Goal: Task Accomplishment & Management: Manage account settings

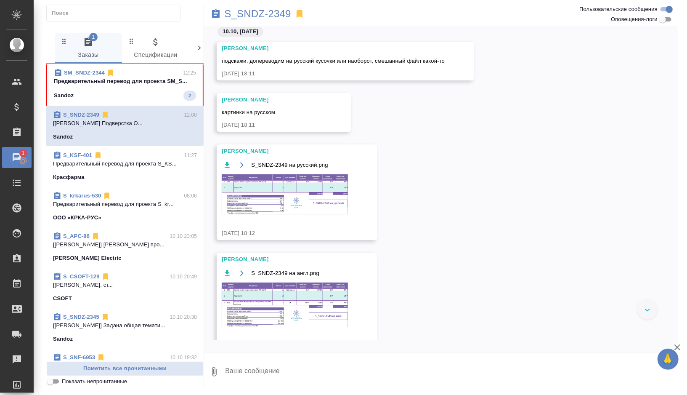
scroll to position [57, 0]
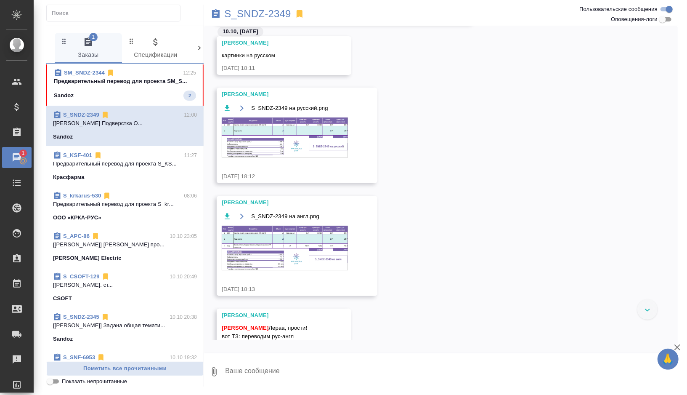
click at [152, 90] on span "SM_SNDZ-2344 12:25 Предварительный перевод для проекта SM_S... Sandoz 2" at bounding box center [125, 85] width 142 height 32
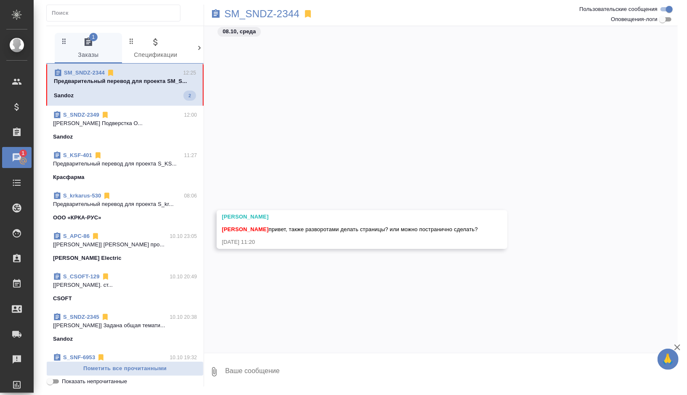
scroll to position [468, 0]
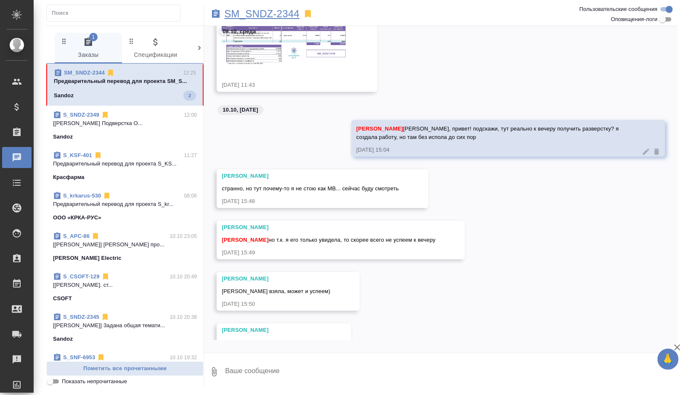
click at [290, 13] on p "SM_SNDZ-2344" at bounding box center [261, 14] width 75 height 8
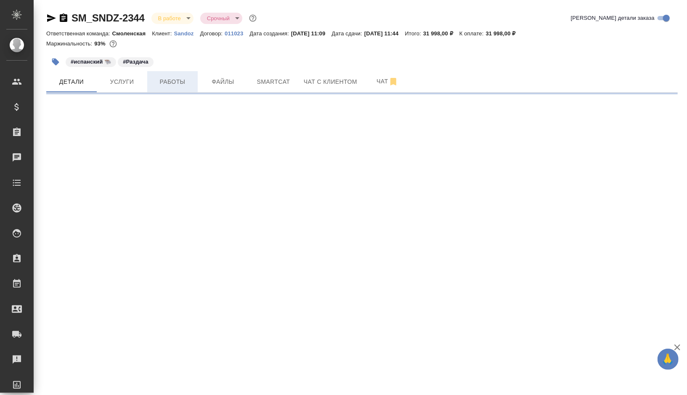
click at [181, 88] on button "Работы" at bounding box center [172, 81] width 51 height 21
select select "RU"
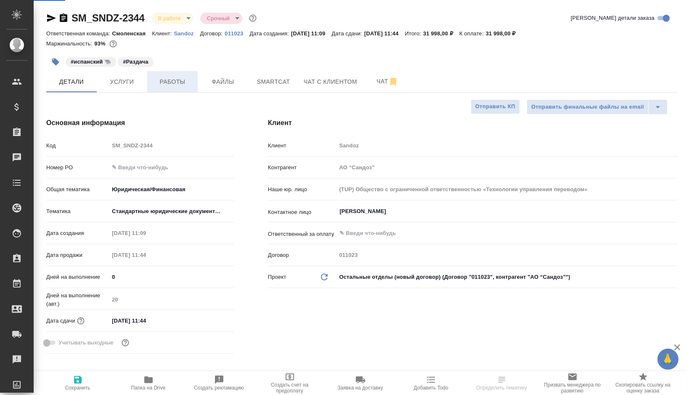
type textarea "x"
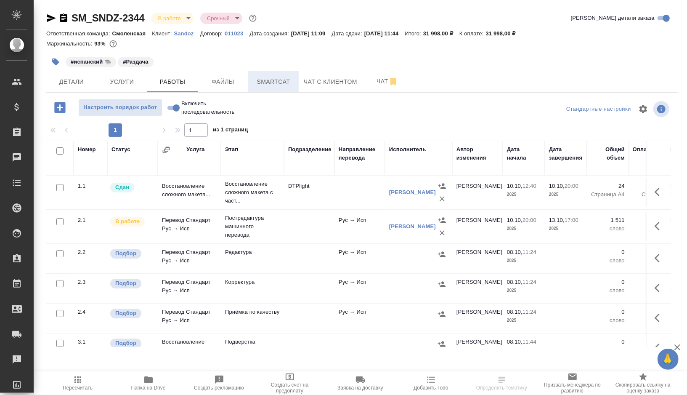
click at [276, 81] on span "Smartcat" at bounding box center [273, 82] width 40 height 11
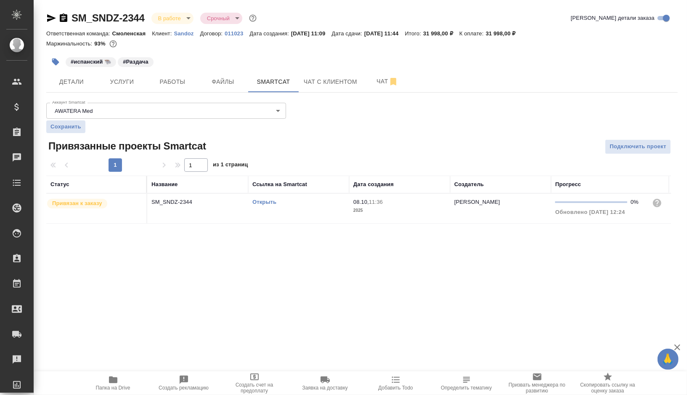
click at [269, 202] on link "Открыть" at bounding box center [265, 202] width 24 height 6
click at [51, 59] on icon "button" at bounding box center [55, 62] width 8 height 8
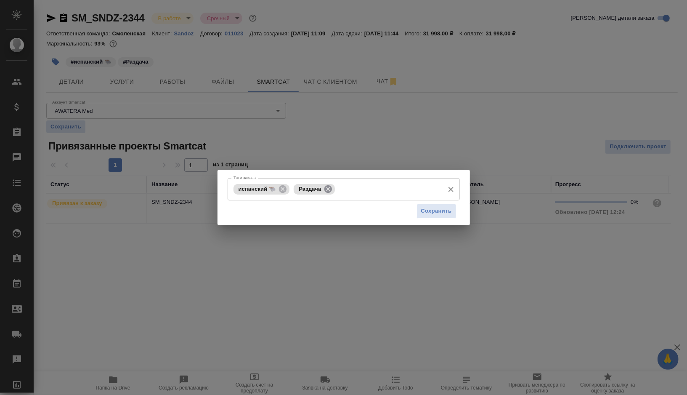
click at [330, 190] on icon at bounding box center [328, 189] width 8 height 8
click at [330, 190] on input "Тэги заказа" at bounding box center [366, 189] width 148 height 14
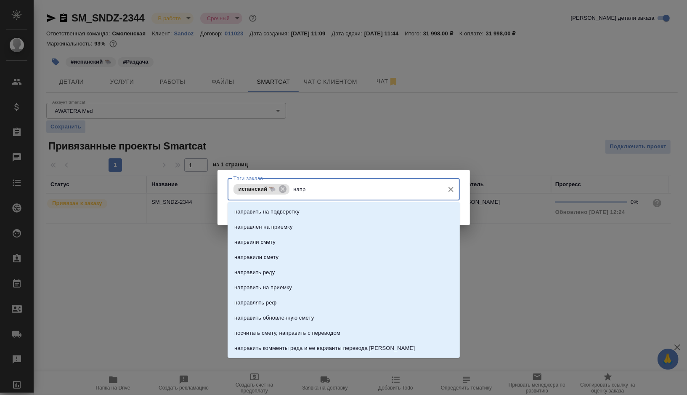
type input "напра"
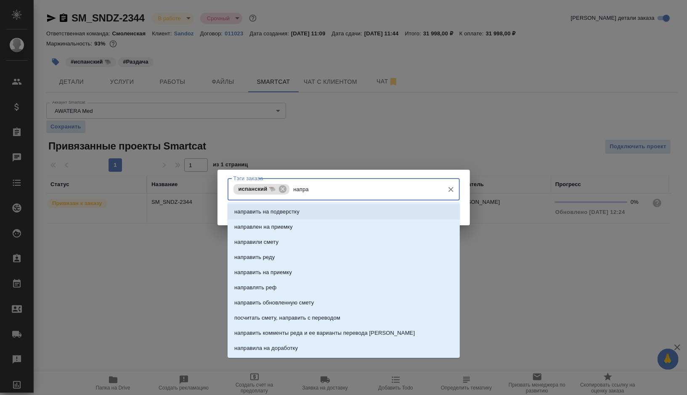
click at [318, 207] on li "направить на подверстку" at bounding box center [344, 211] width 232 height 15
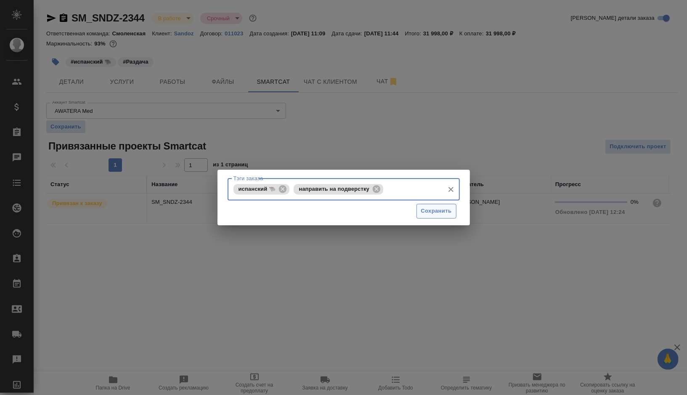
click at [440, 213] on span "Сохранить" at bounding box center [436, 211] width 31 height 10
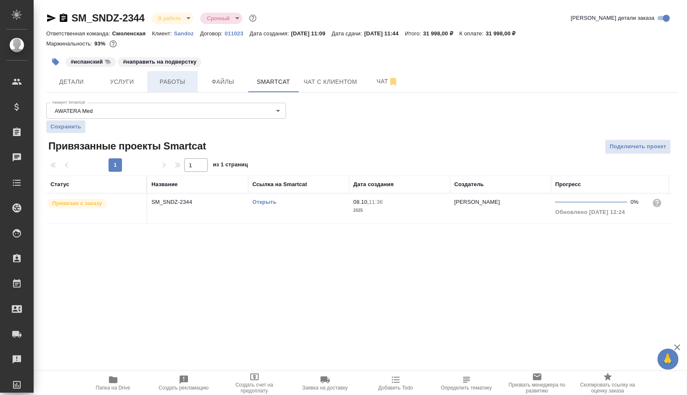
click at [179, 82] on span "Работы" at bounding box center [172, 82] width 40 height 11
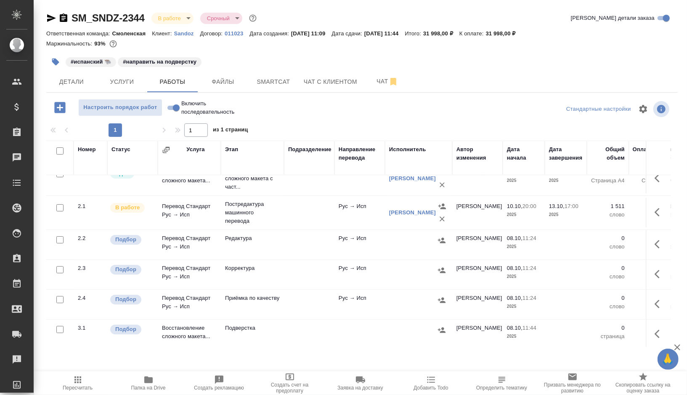
scroll to position [22, 0]
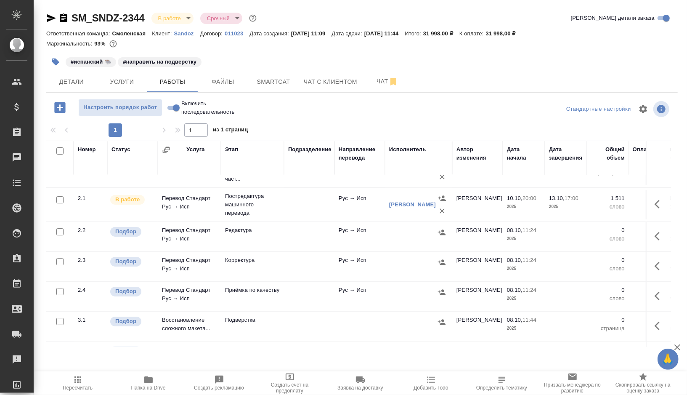
click at [59, 228] on input "checkbox" at bounding box center [59, 231] width 7 height 7
checkbox input "true"
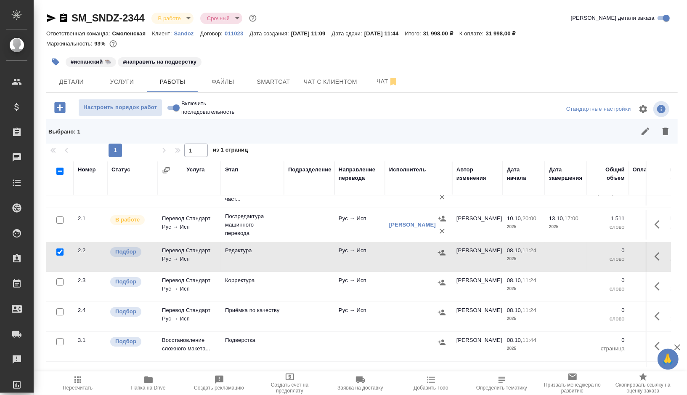
click at [58, 283] on input "checkbox" at bounding box center [59, 281] width 7 height 7
checkbox input "true"
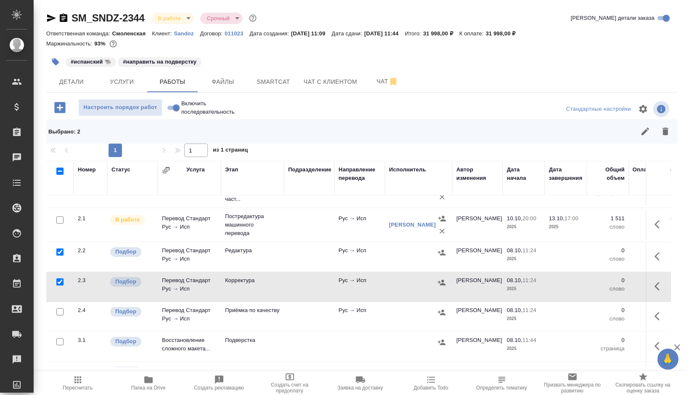
click at [60, 310] on input "checkbox" at bounding box center [59, 311] width 7 height 7
checkbox input "true"
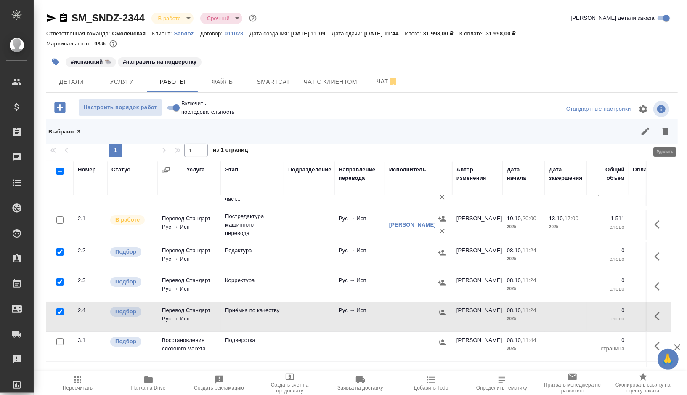
click at [666, 136] on button "button" at bounding box center [666, 131] width 20 height 20
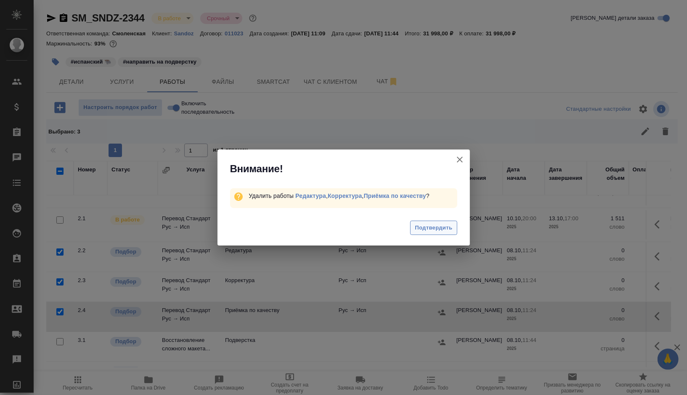
click at [420, 230] on span "Подтвердить" at bounding box center [433, 228] width 37 height 10
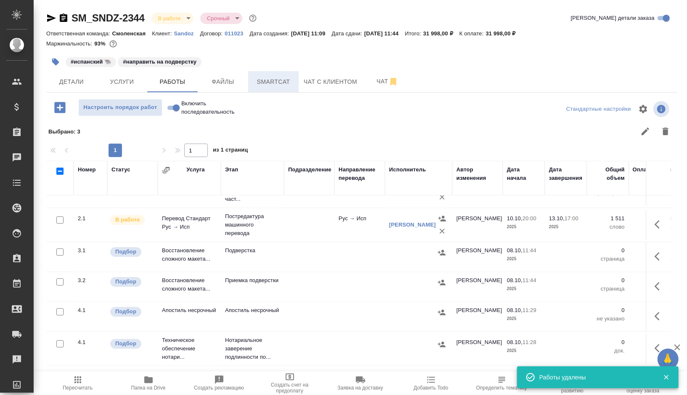
click at [285, 86] on span "Smartcat" at bounding box center [273, 82] width 40 height 11
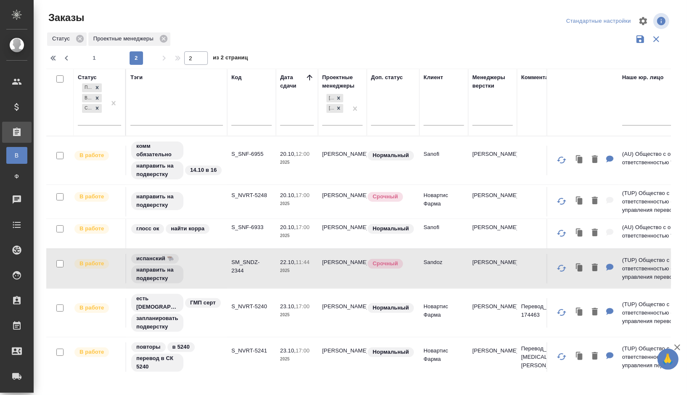
scroll to position [109, 0]
